Goal: Task Accomplishment & Management: Manage account settings

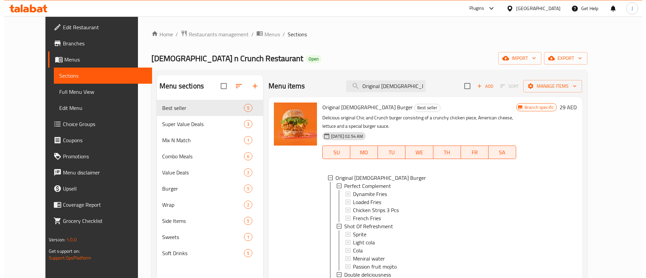
scroll to position [946, 0]
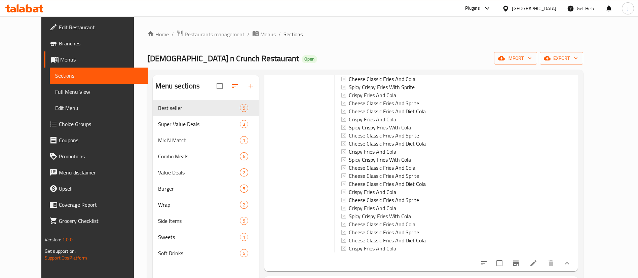
drag, startPoint x: 0, startPoint y: 0, endPoint x: 530, endPoint y: 6, distance: 529.7
click at [530, 6] on div "United Arab Emirates" at bounding box center [534, 8] width 44 height 7
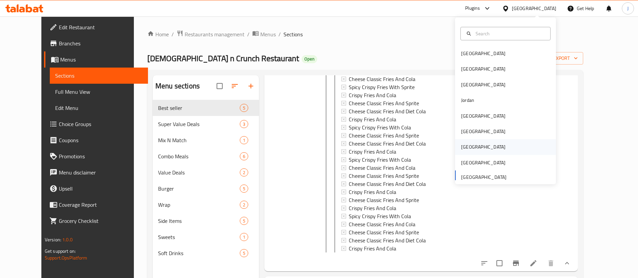
click at [461, 145] on div "[GEOGRAPHIC_DATA]" at bounding box center [483, 146] width 44 height 7
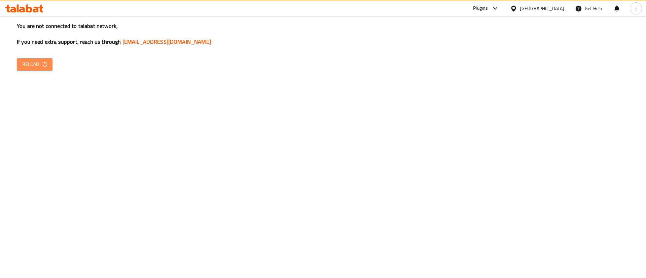
click at [36, 63] on span "Reload" at bounding box center [34, 64] width 25 height 8
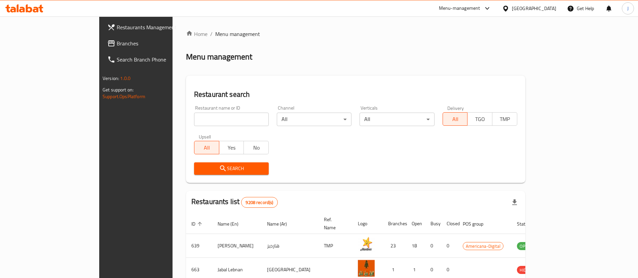
click at [194, 121] on input "search" at bounding box center [231, 119] width 75 height 13
paste input "Trendora"
type input "Trendora"
click button "Search" at bounding box center [231, 168] width 75 height 12
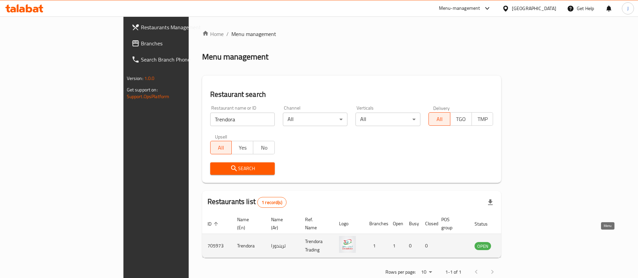
click at [518, 242] on icon "enhanced table" at bounding box center [514, 246] width 8 height 8
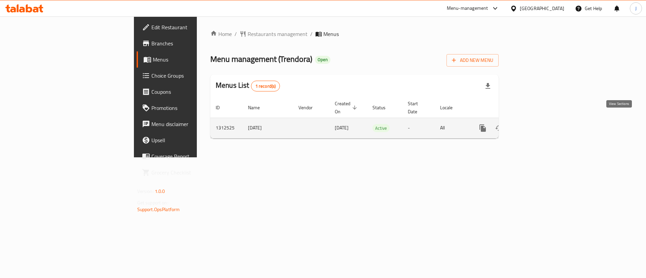
click at [535, 124] on icon "enhanced table" at bounding box center [531, 128] width 8 height 8
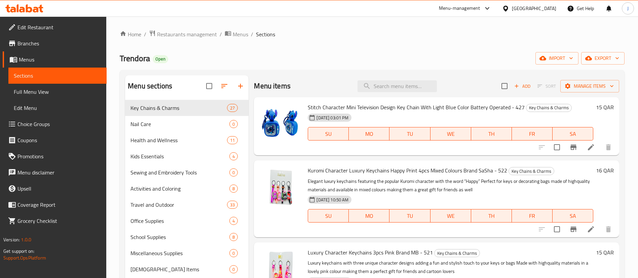
click at [403, 92] on div "Menu items Add Sort Manage items" at bounding box center [436, 86] width 365 height 22
click at [402, 89] on input "search" at bounding box center [397, 86] width 79 height 12
paste input "Inflatable Travel Neck Pillow Magenta Brand Italo - 30"
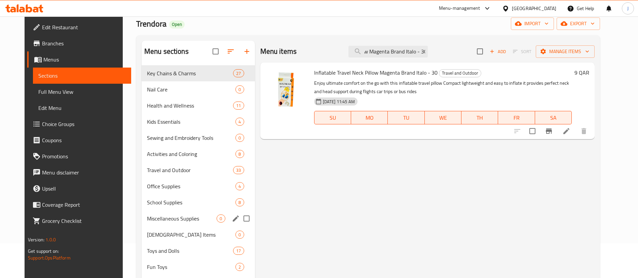
scroll to position [50, 0]
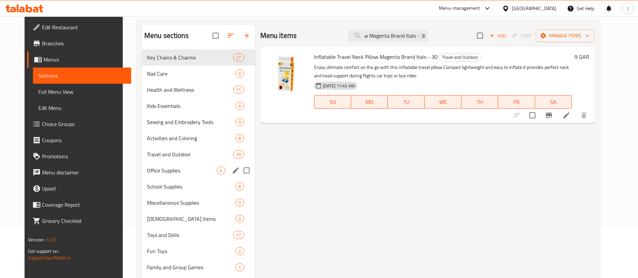
type input "Inflatable Travel Neck Pillow Magenta Brand Italo - 30"
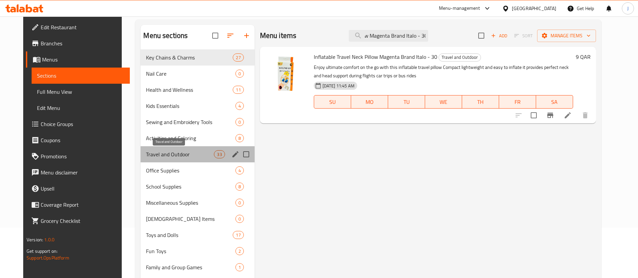
scroll to position [0, 0]
click at [151, 151] on span "Travel and Outdoor" at bounding box center [180, 154] width 68 height 8
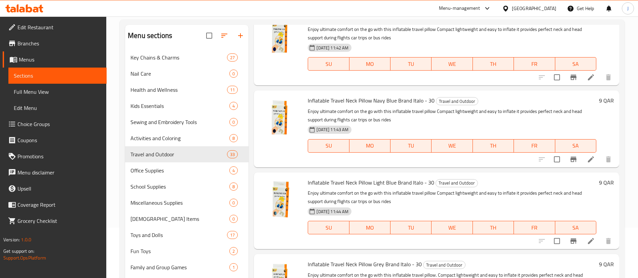
scroll to position [454, 0]
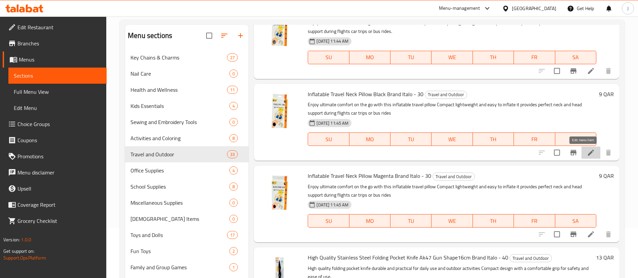
click at [587, 152] on icon at bounding box center [591, 153] width 8 height 8
